Goal: Task Accomplishment & Management: Manage account settings

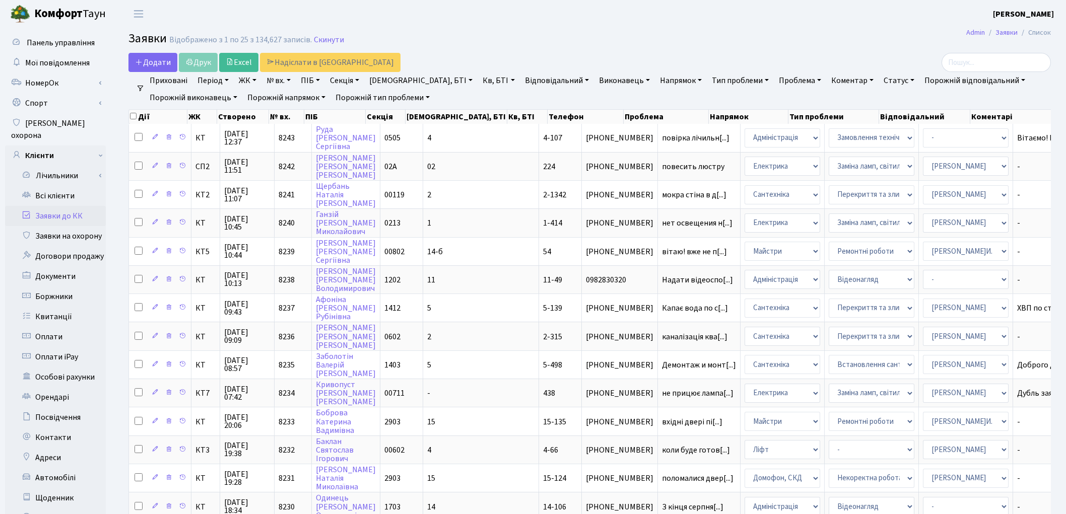
select select "25"
click at [64, 188] on link "Всі клієнти" at bounding box center [55, 196] width 101 height 20
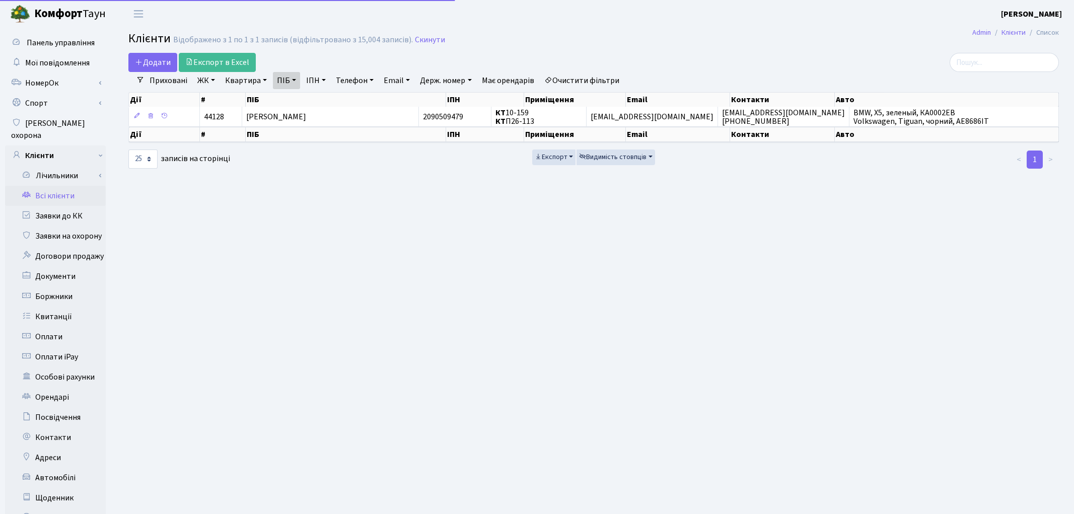
select select "25"
click at [605, 83] on link "Очистити фільтри" at bounding box center [581, 80] width 83 height 17
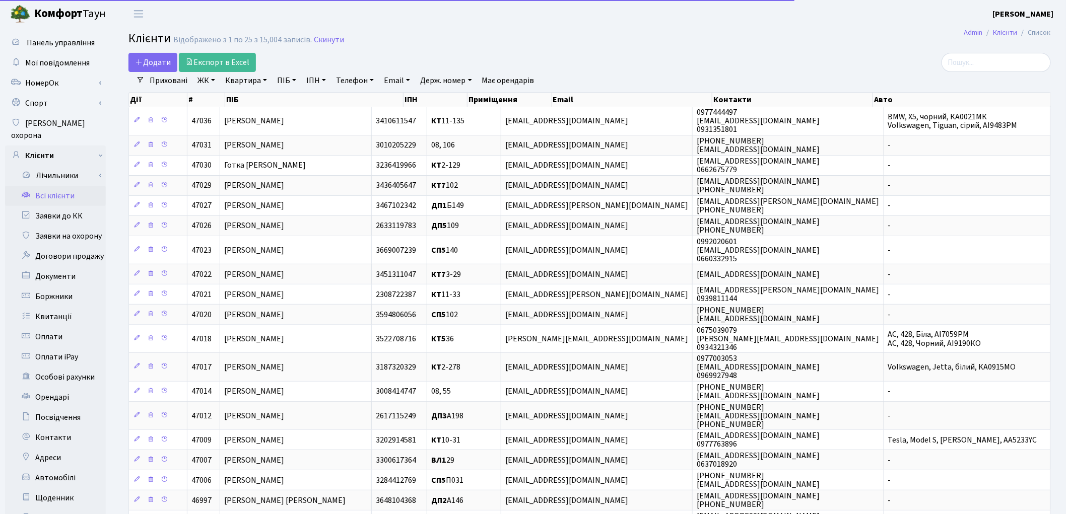
click at [289, 76] on link "ПІБ" at bounding box center [286, 80] width 27 height 17
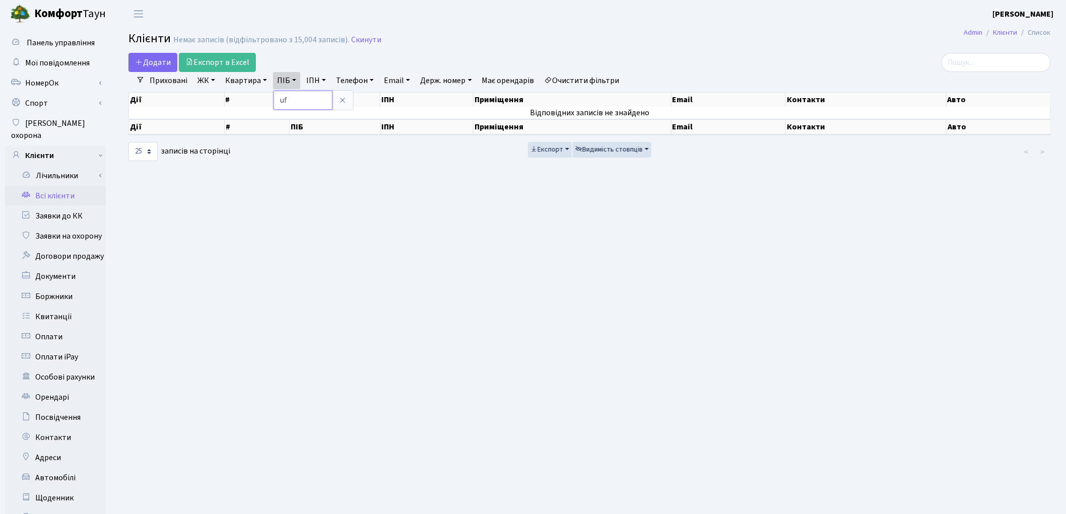
type input "u"
type input "гапон"
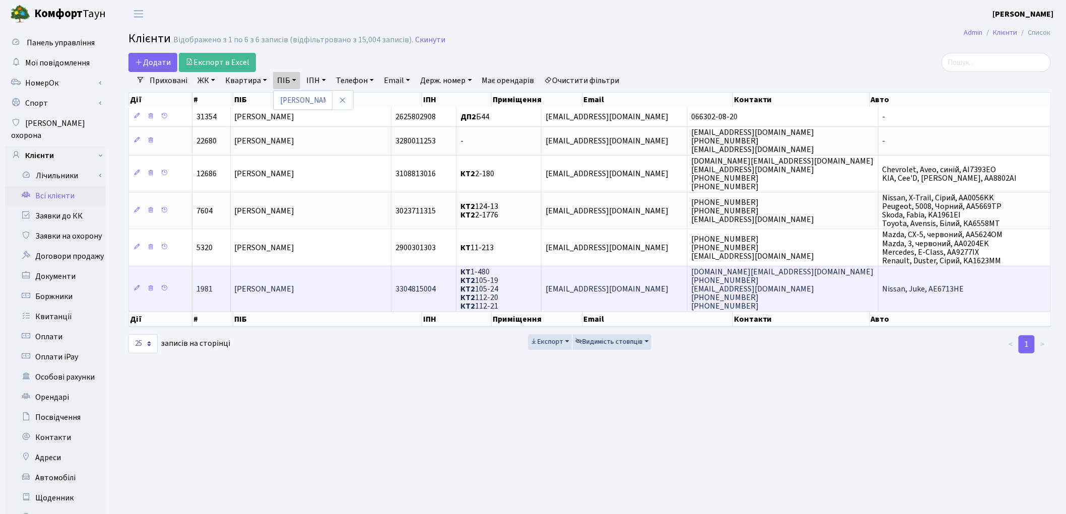
click at [365, 285] on td "Гапонюк Марина Володимирівна" at bounding box center [311, 289] width 161 height 46
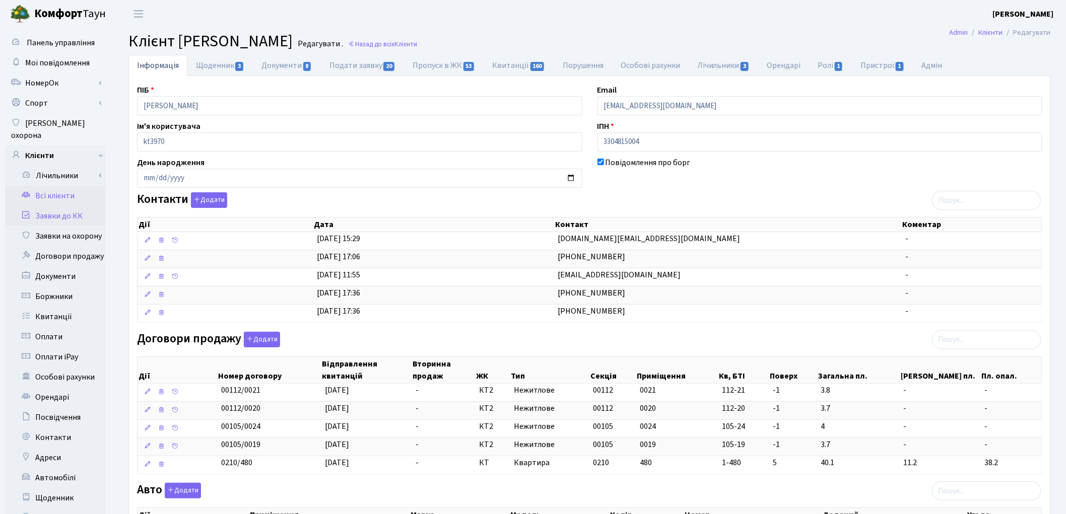
click at [62, 206] on link "Заявки до КК" at bounding box center [55, 216] width 101 height 20
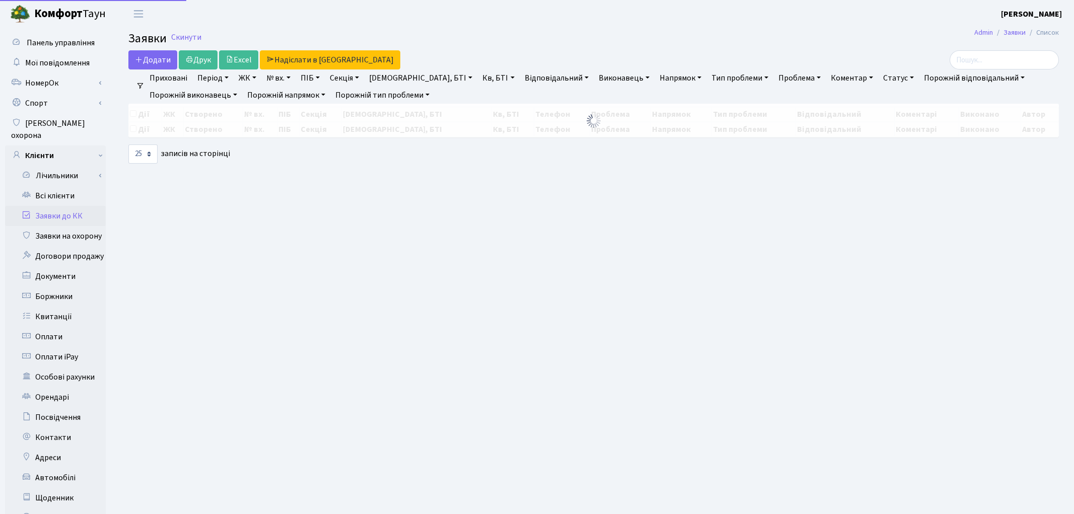
select select "25"
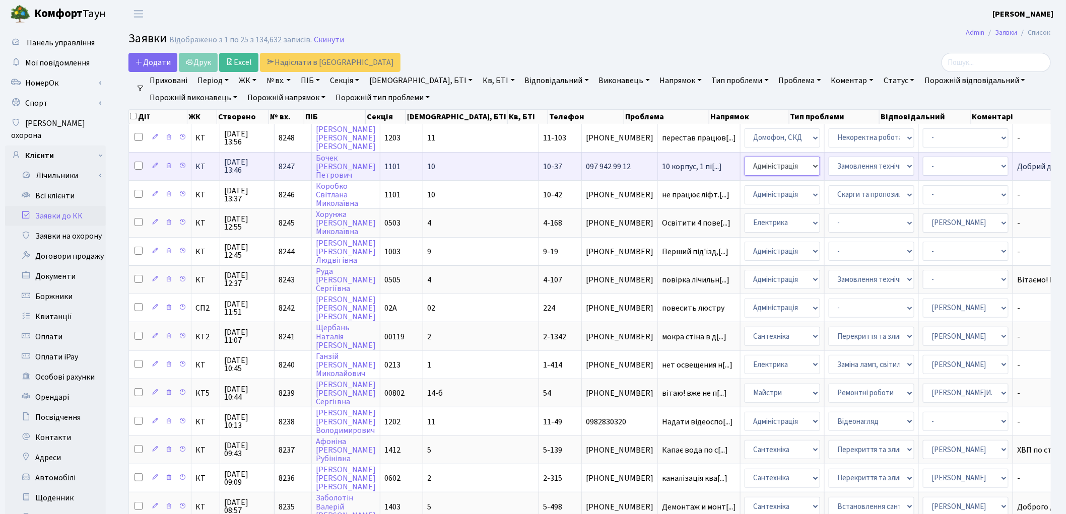
click at [744, 169] on select "- Адміністрація Домофон, СКД Ліфт Майстри Сантехніка Економічний відділ Електри…" at bounding box center [782, 166] width 76 height 19
select select "16"
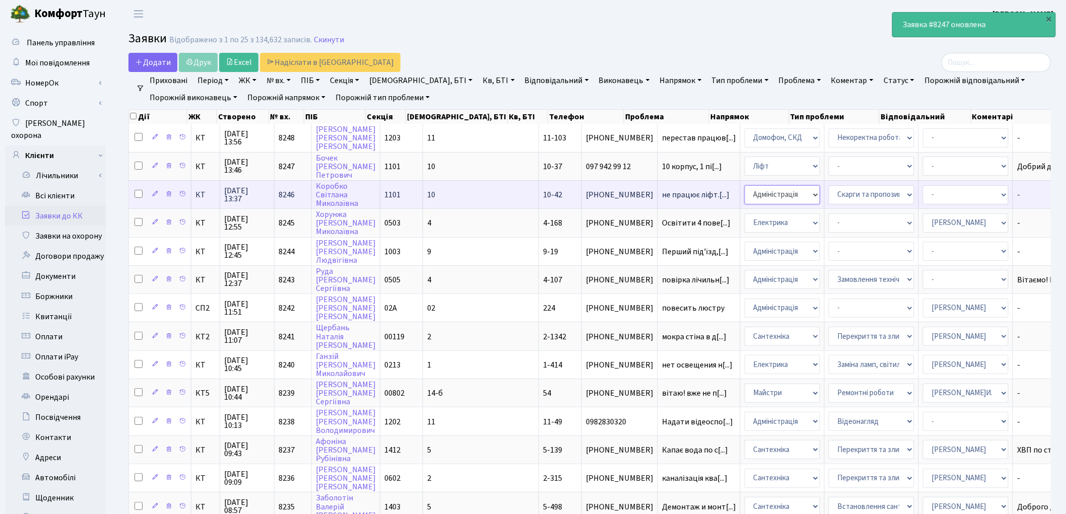
click at [744, 195] on select "- Адміністрація Домофон, СКД Ліфт Майстри Сантехніка Економічний відділ Електри…" at bounding box center [782, 194] width 76 height 19
select select "16"
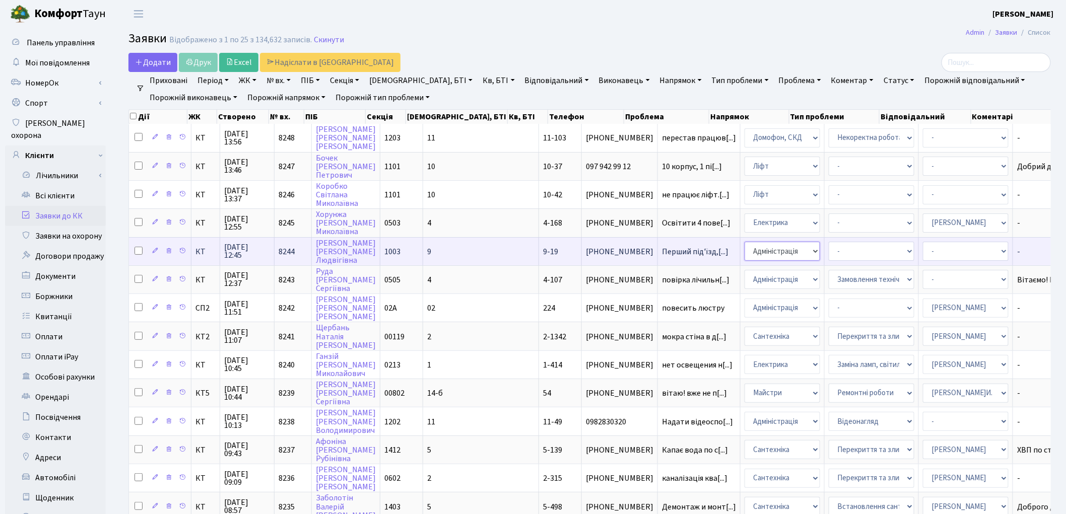
click at [744, 249] on select "- Адміністрація Домофон, СКД Ліфт Майстри Сантехніка Економічний відділ Електри…" at bounding box center [782, 251] width 76 height 19
select select "1"
click at [923, 243] on select "- Адміністратор ЖК ДП Адміністратор ЖК КТ Адміністратор ЖК СП Вижул В. В. Горді…" at bounding box center [966, 251] width 86 height 19
click at [923, 250] on select "- Адміністратор ЖК ДП Адміністратор ЖК КТ Адміністратор ЖК СП Вижул В. В. Горді…" at bounding box center [966, 251] width 86 height 19
click at [923, 247] on select "- Адміністратор ЖК ДП Адміністратор ЖК КТ Адміністратор ЖК СП Вижул В. В. Горді…" at bounding box center [966, 251] width 86 height 19
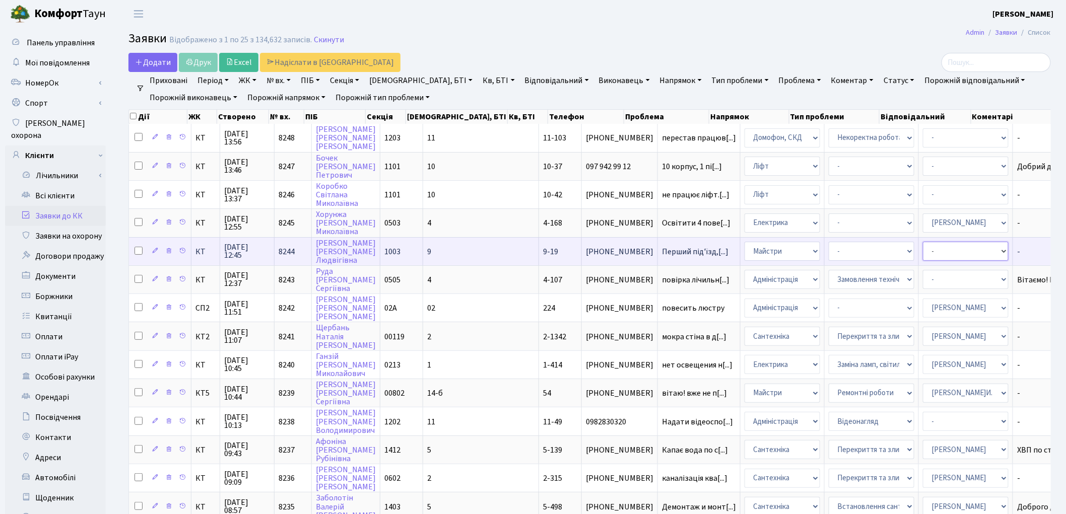
select select "25"
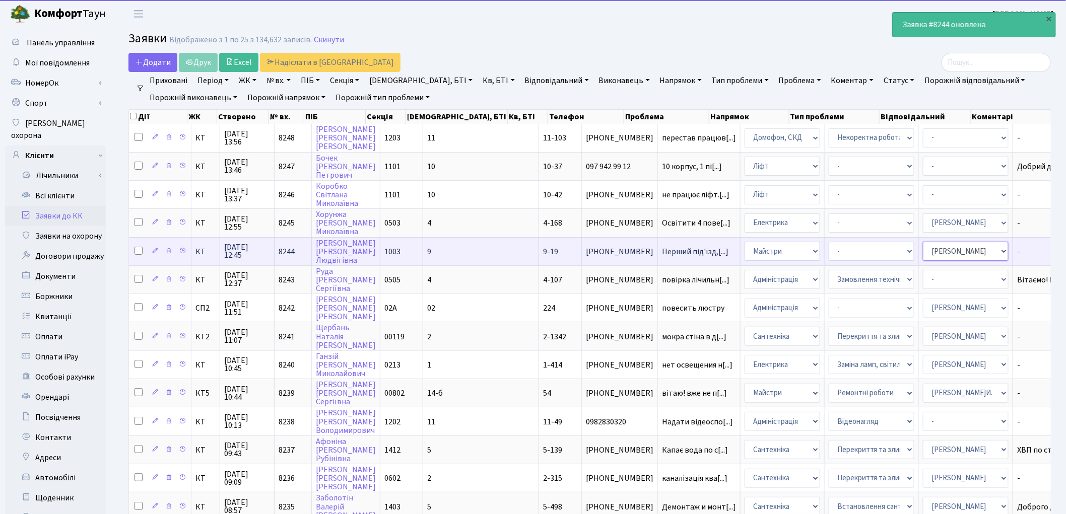
click at [923, 247] on select "- Адміністратор ЖК ДП Адміністратор ЖК КТ Адміністратор ЖК СП Вижул В. В. Горді…" at bounding box center [966, 251] width 86 height 19
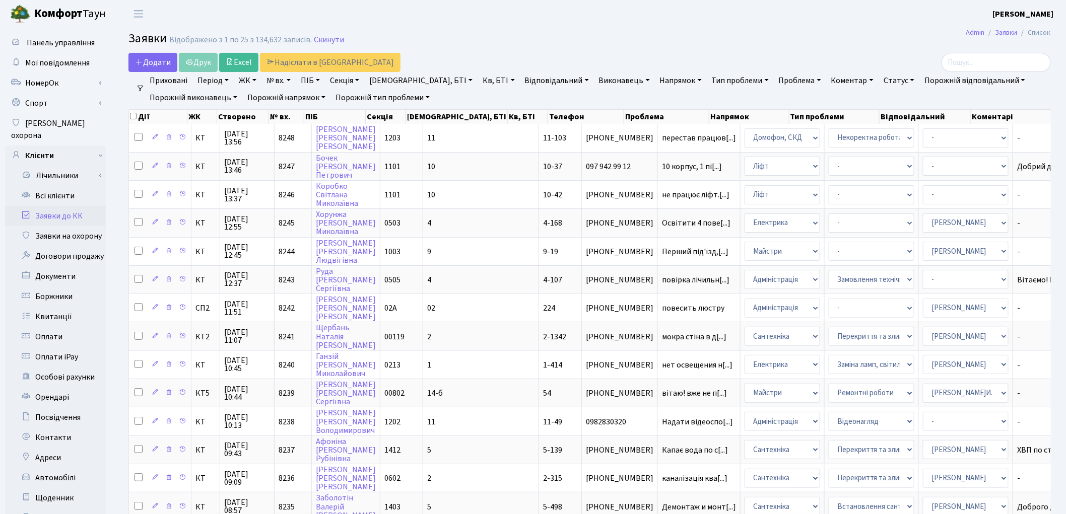
click at [641, 32] on h2 "Заявки Відображено з 1 по 25 з 134,632 записів. Скинути" at bounding box center [589, 40] width 922 height 17
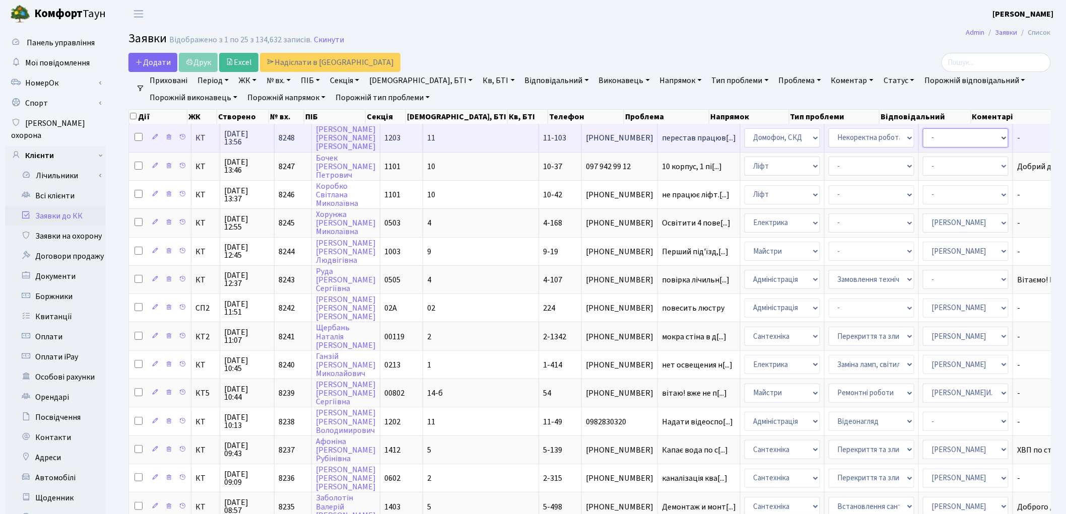
click at [923, 137] on select "- Адміністратор ЖК ДП Адміністратор ЖК КТ Адміністратор ЖК СП Вижул В. В. Горді…" at bounding box center [966, 137] width 86 height 19
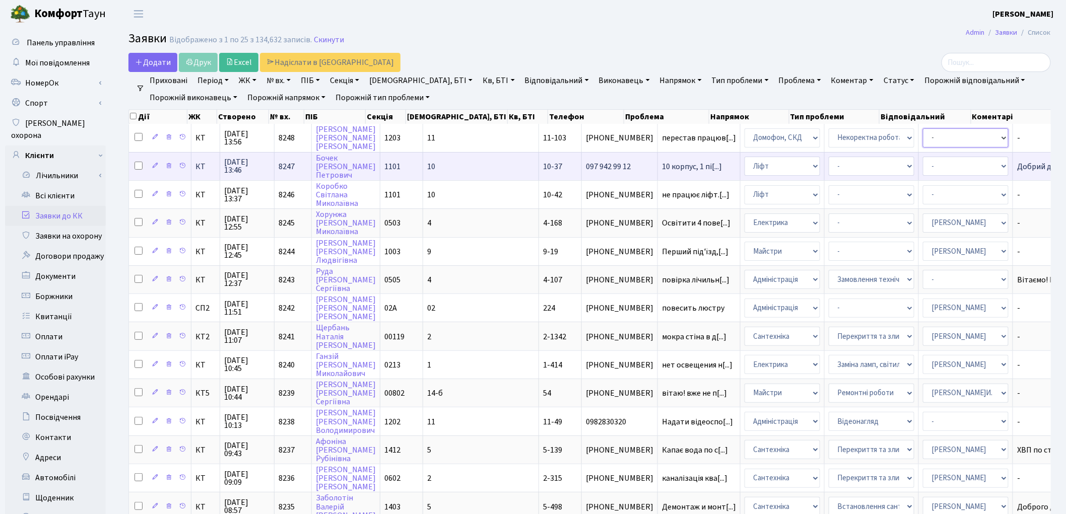
select select "22"
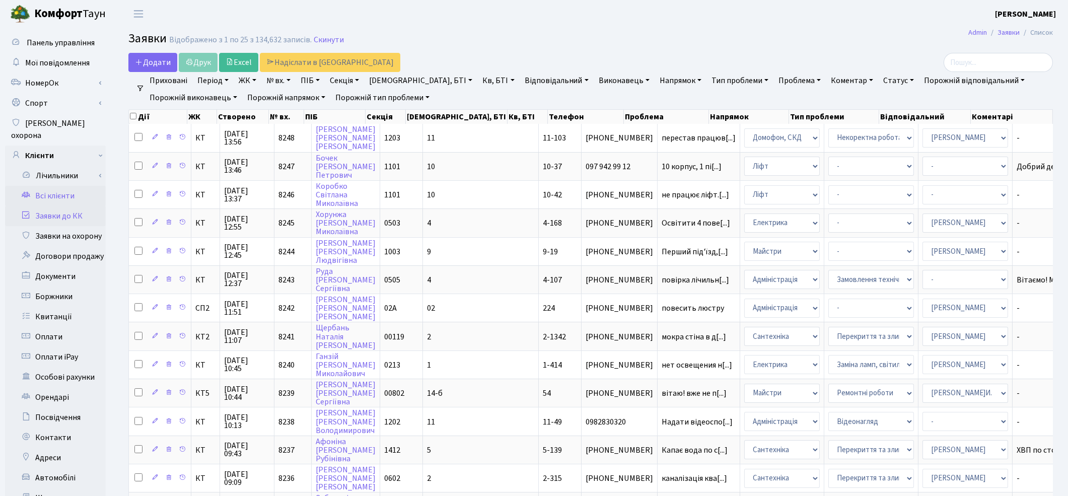
click at [40, 187] on link "Всі клієнти" at bounding box center [55, 196] width 101 height 20
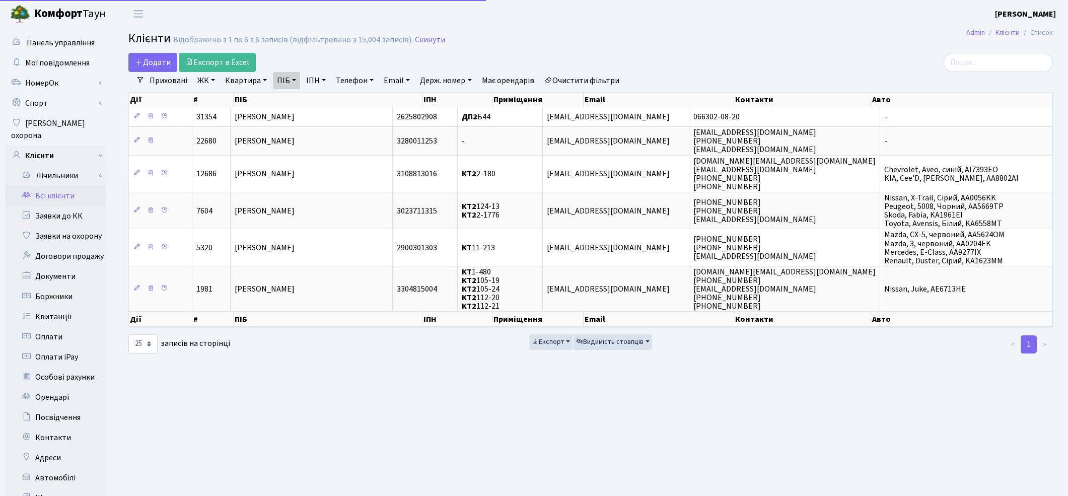
select select "25"
click at [623, 77] on link "Очистити фільтри" at bounding box center [581, 80] width 83 height 17
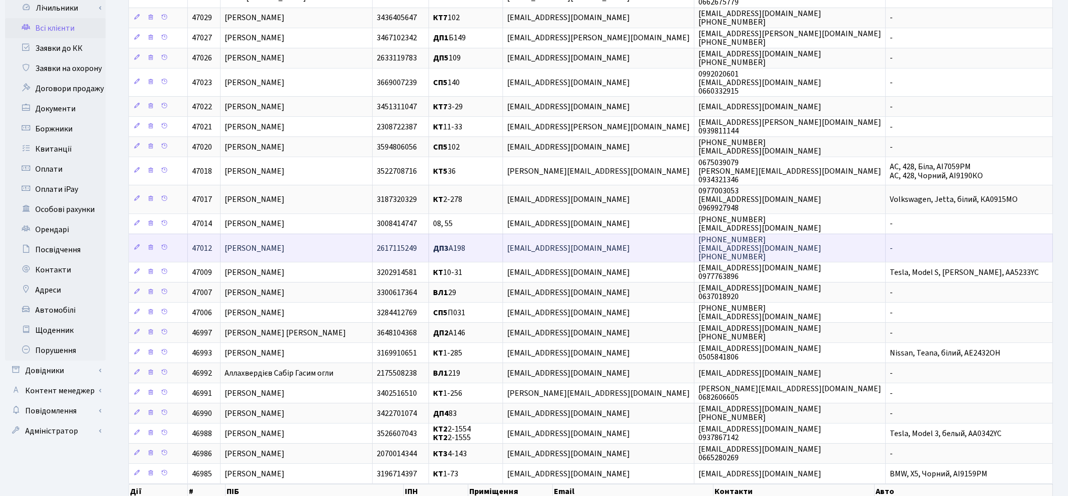
scroll to position [221, 0]
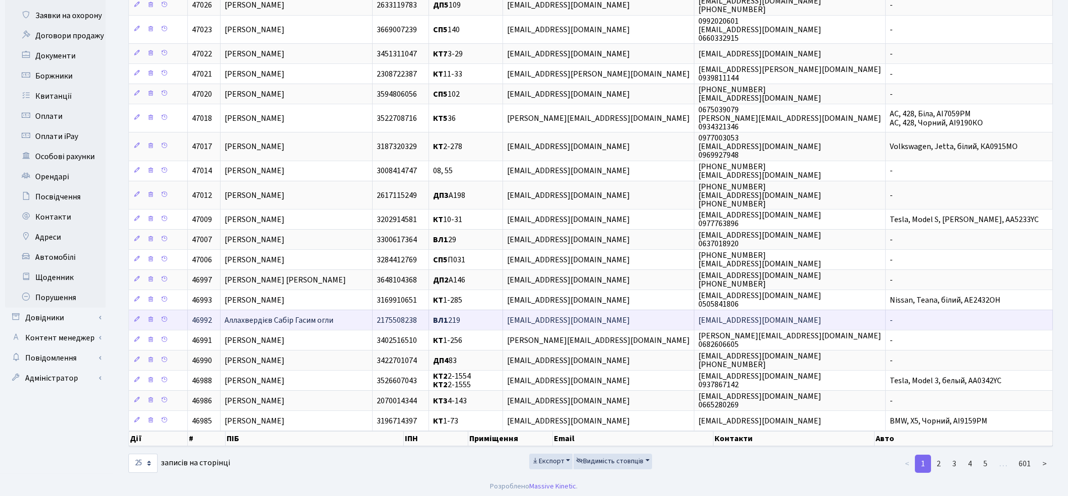
click at [361, 319] on td "Аллахвердієв Сабір Гасим огли" at bounding box center [297, 320] width 152 height 20
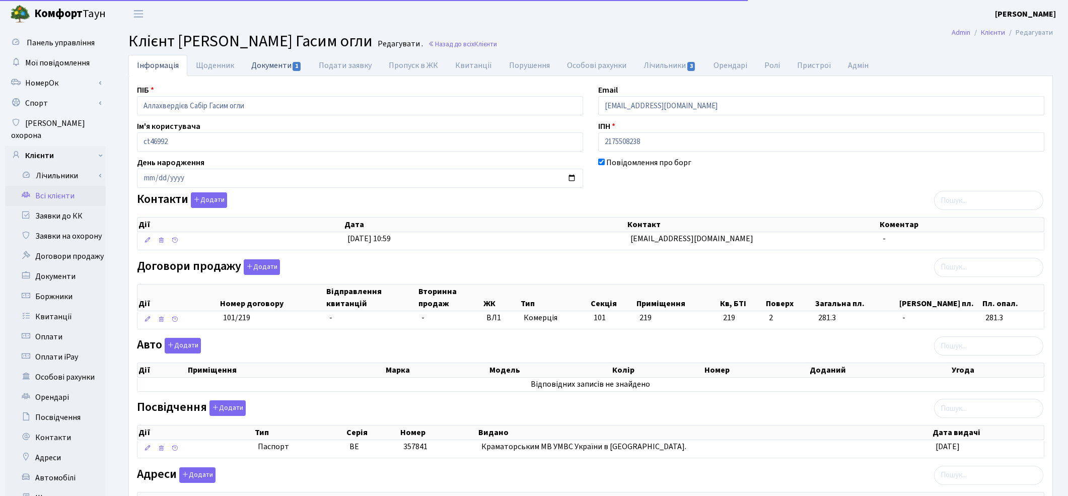
click at [268, 63] on link "Документи 1" at bounding box center [276, 65] width 67 height 21
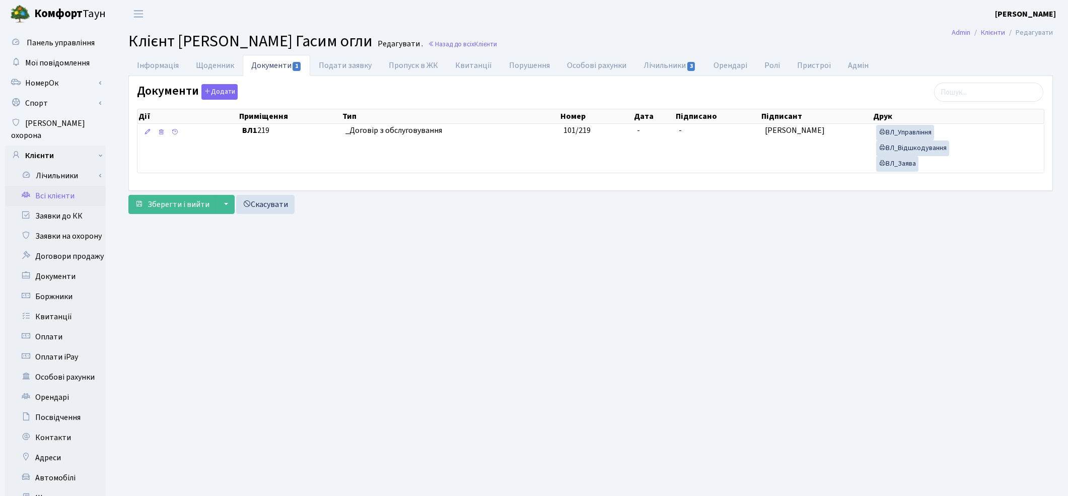
click at [43, 186] on link "Всі клієнти" at bounding box center [55, 196] width 101 height 20
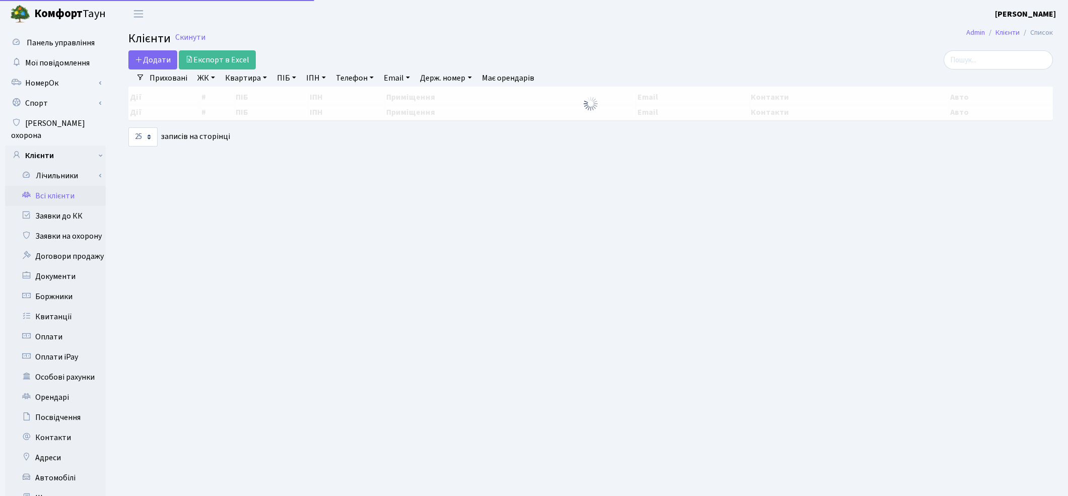
select select "25"
